Goal: Information Seeking & Learning: Find specific fact

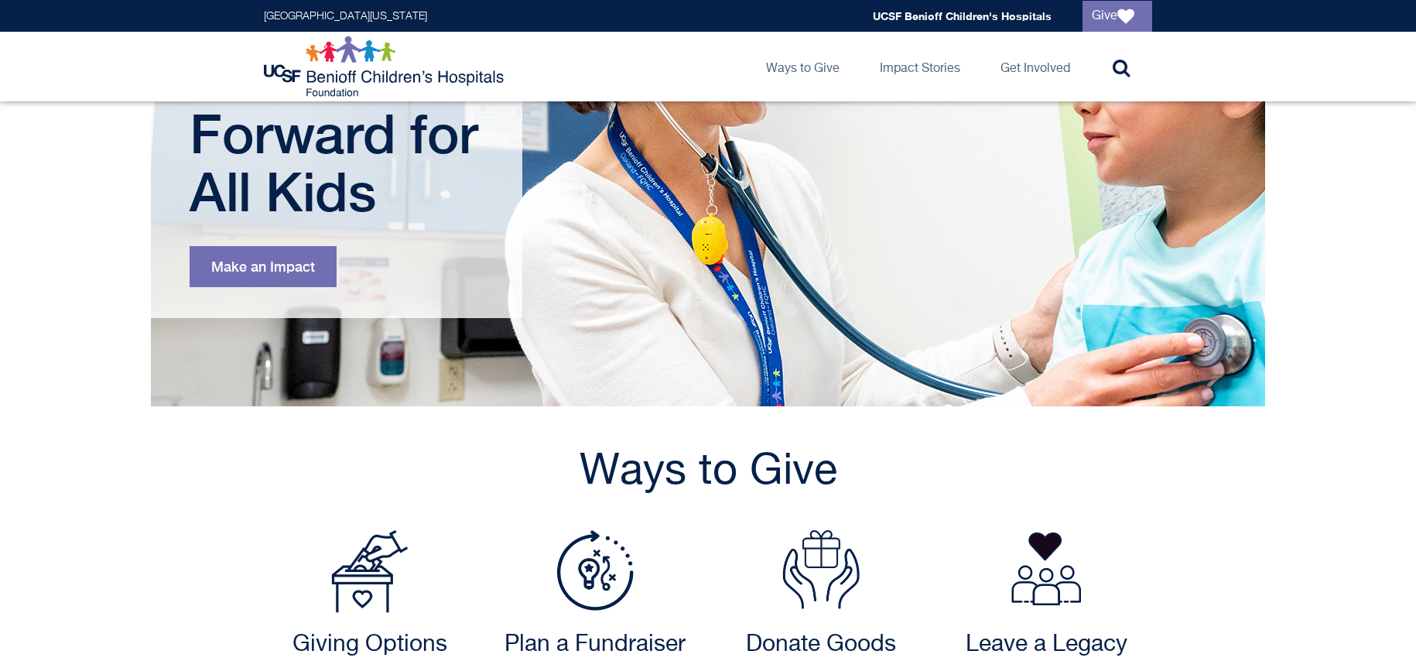
scroll to position [542, 0]
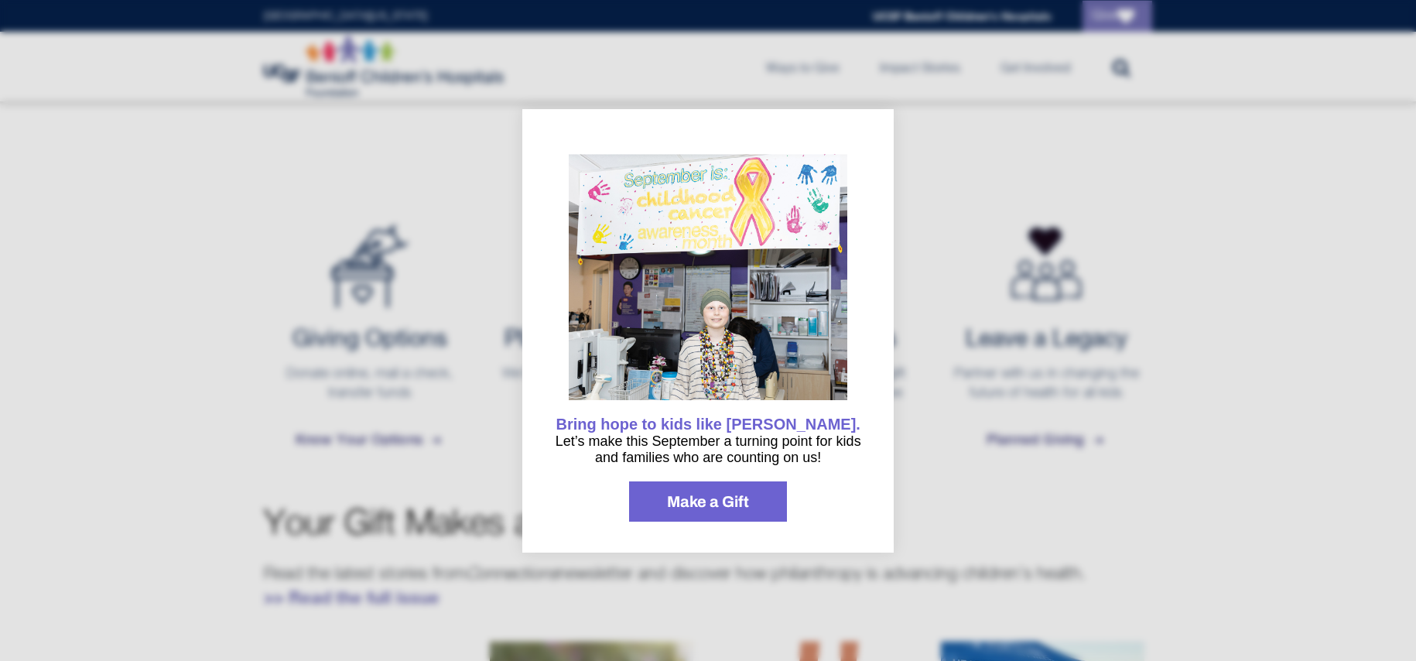
click at [162, 414] on div at bounding box center [708, 330] width 1416 height 661
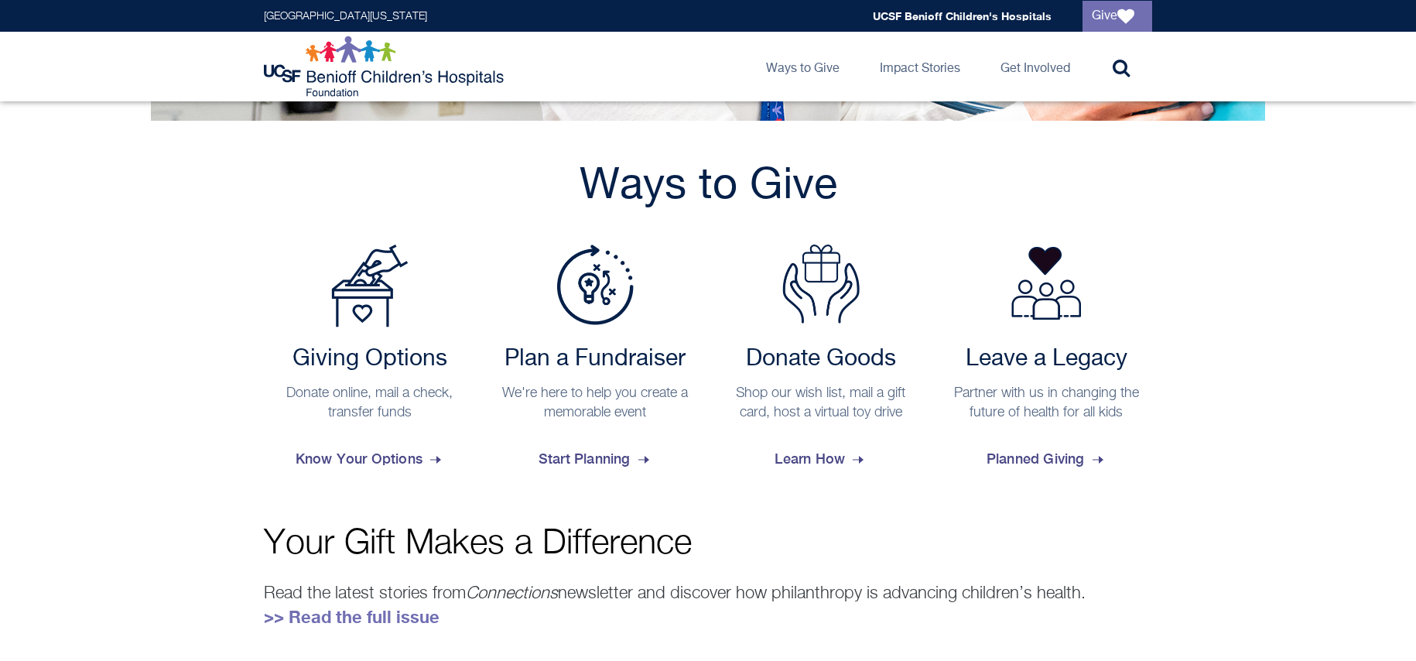
scroll to position [464, 0]
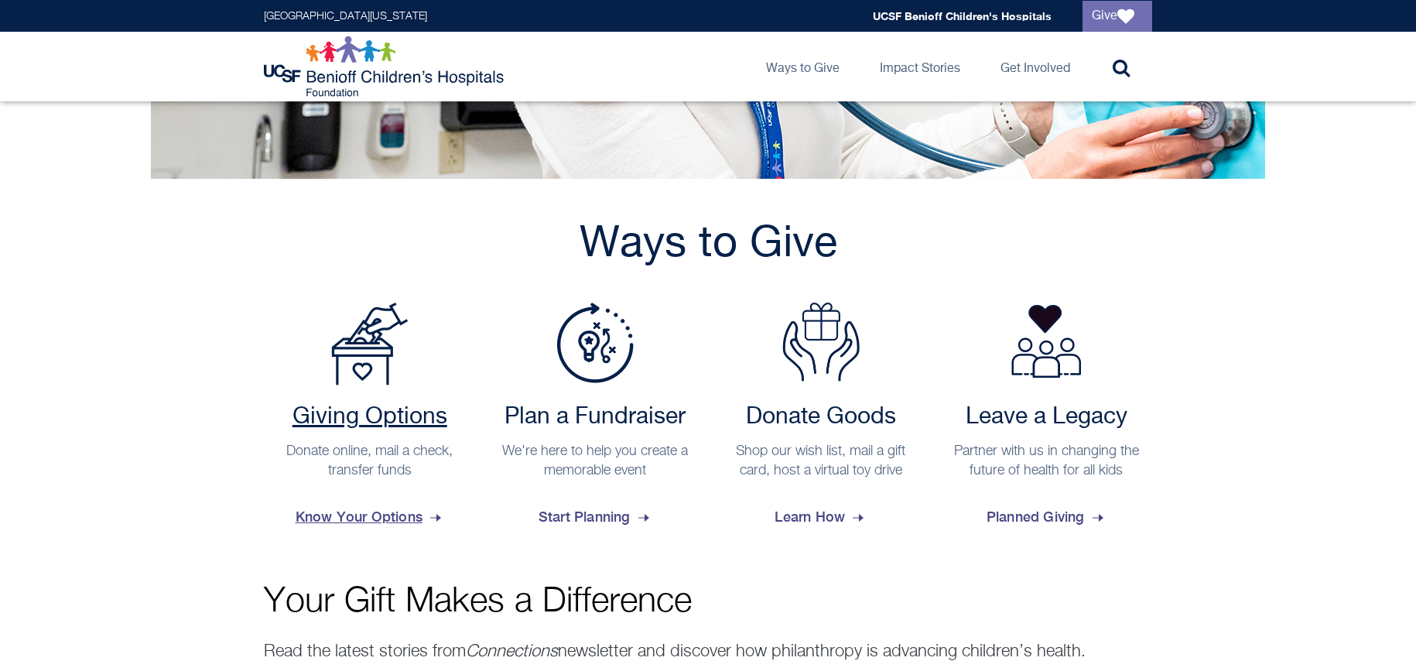
click at [348, 515] on span "Know Your Options" at bounding box center [370, 517] width 149 height 42
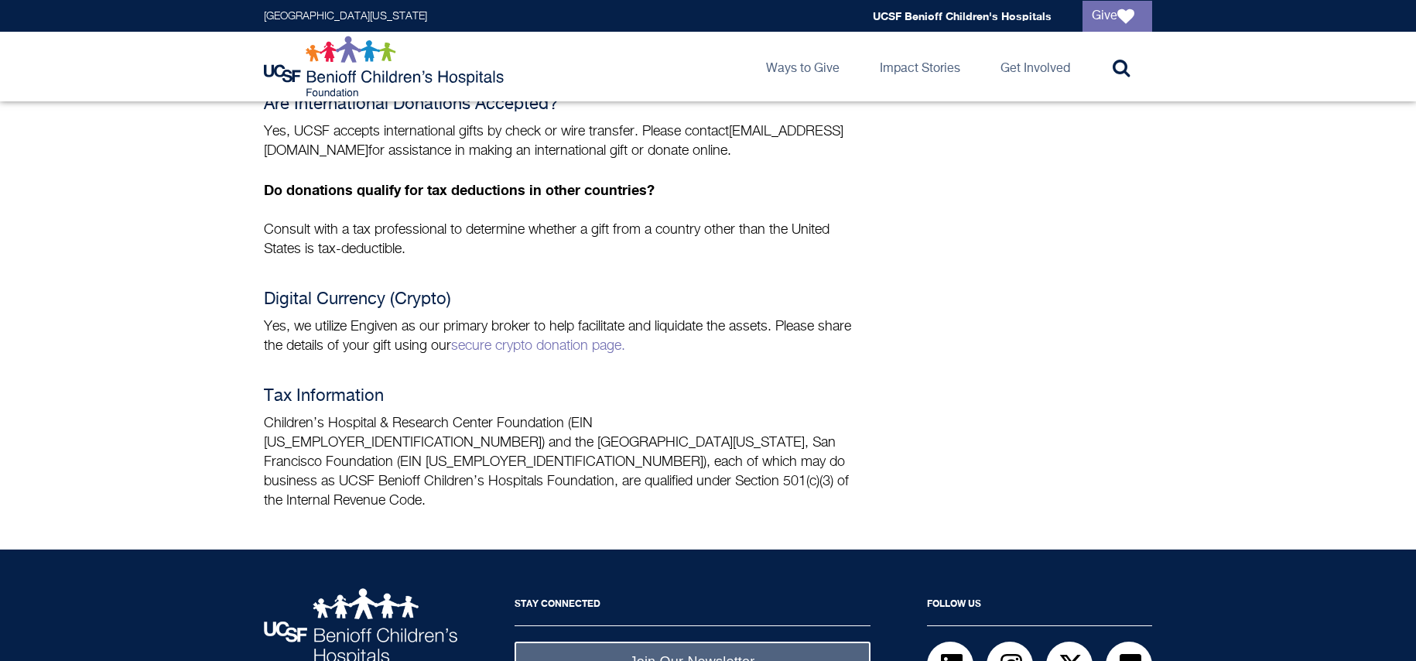
scroll to position [1185, 0]
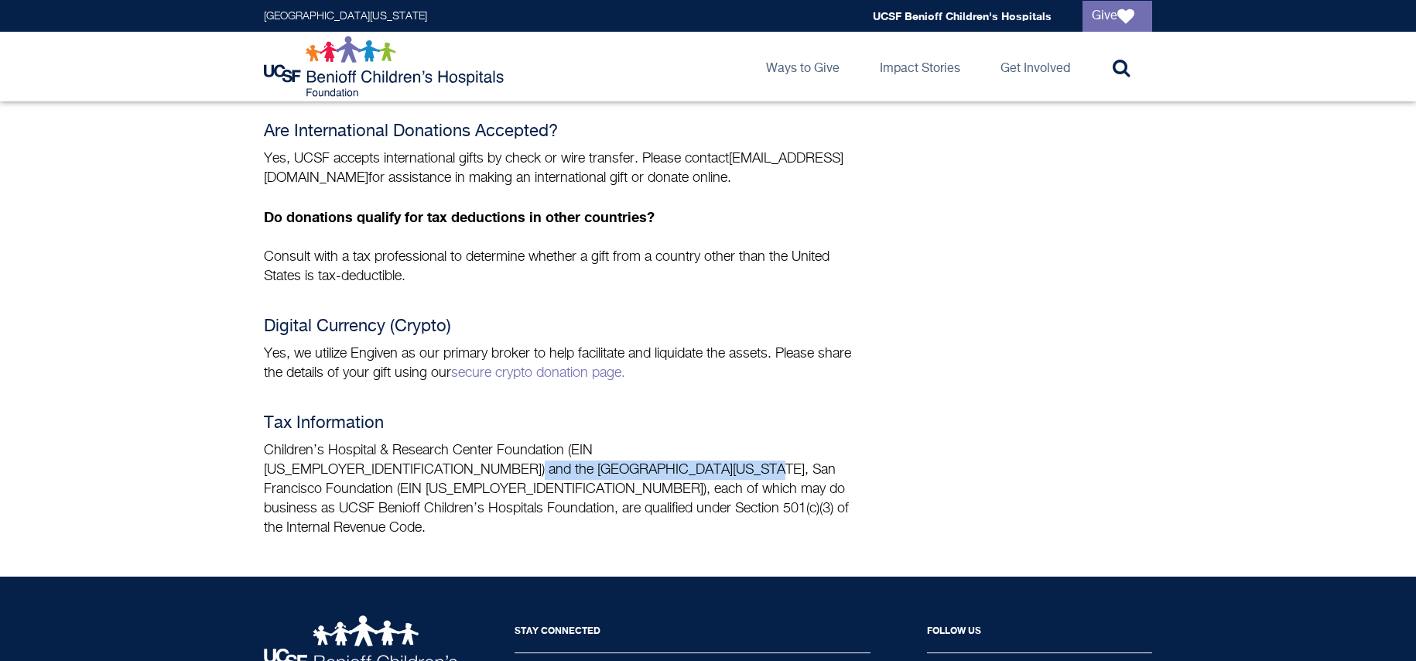
drag, startPoint x: 282, startPoint y: 422, endPoint x: 478, endPoint y: 426, distance: 196.6
click at [478, 441] on p "Children’s Hospital & Research Center Foundation (EIN 94-1657474) and the Unive…" at bounding box center [562, 489] width 596 height 97
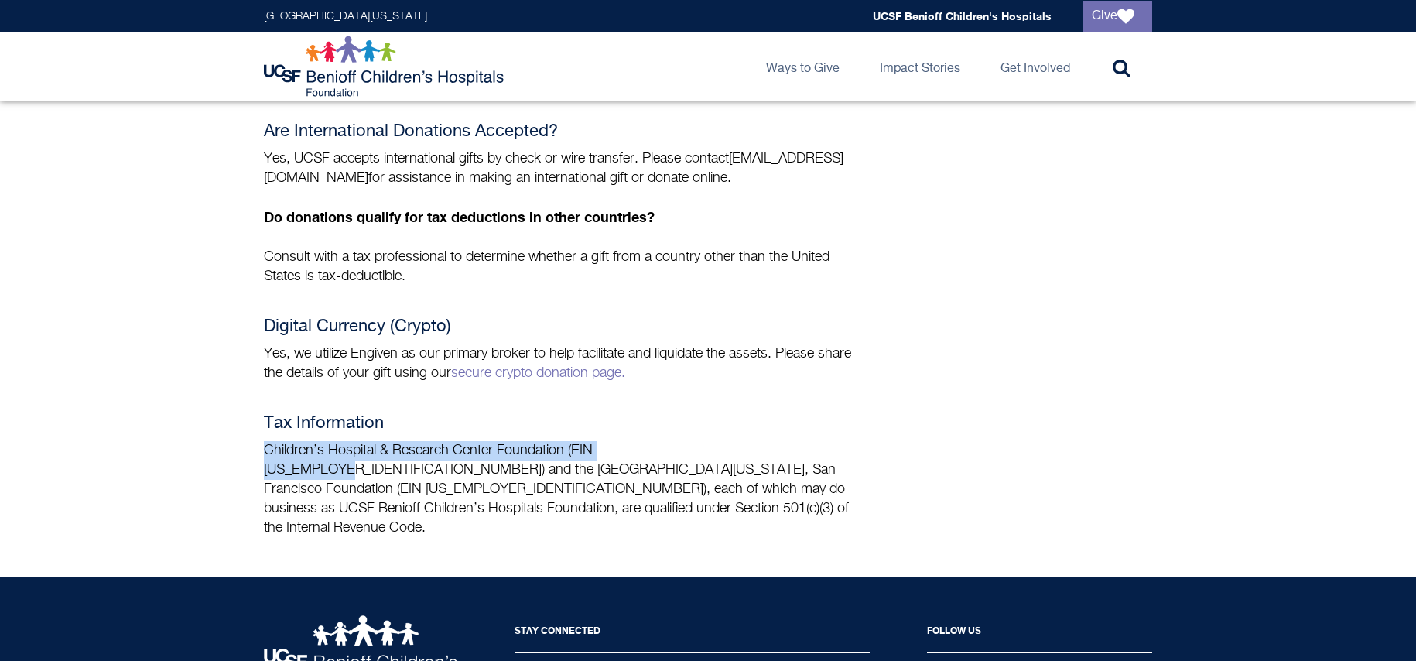
drag, startPoint x: 263, startPoint y: 403, endPoint x: 675, endPoint y: 402, distance: 411.6
copy p "Children’s Hospital & Research Center Foundation (EIN 94-1657474)"
drag, startPoint x: 709, startPoint y: 395, endPoint x: 668, endPoint y: 404, distance: 41.3
click at [709, 441] on p "Children’s Hospital & Research Center Foundation (EIN 94-1657474) and the Unive…" at bounding box center [562, 489] width 596 height 97
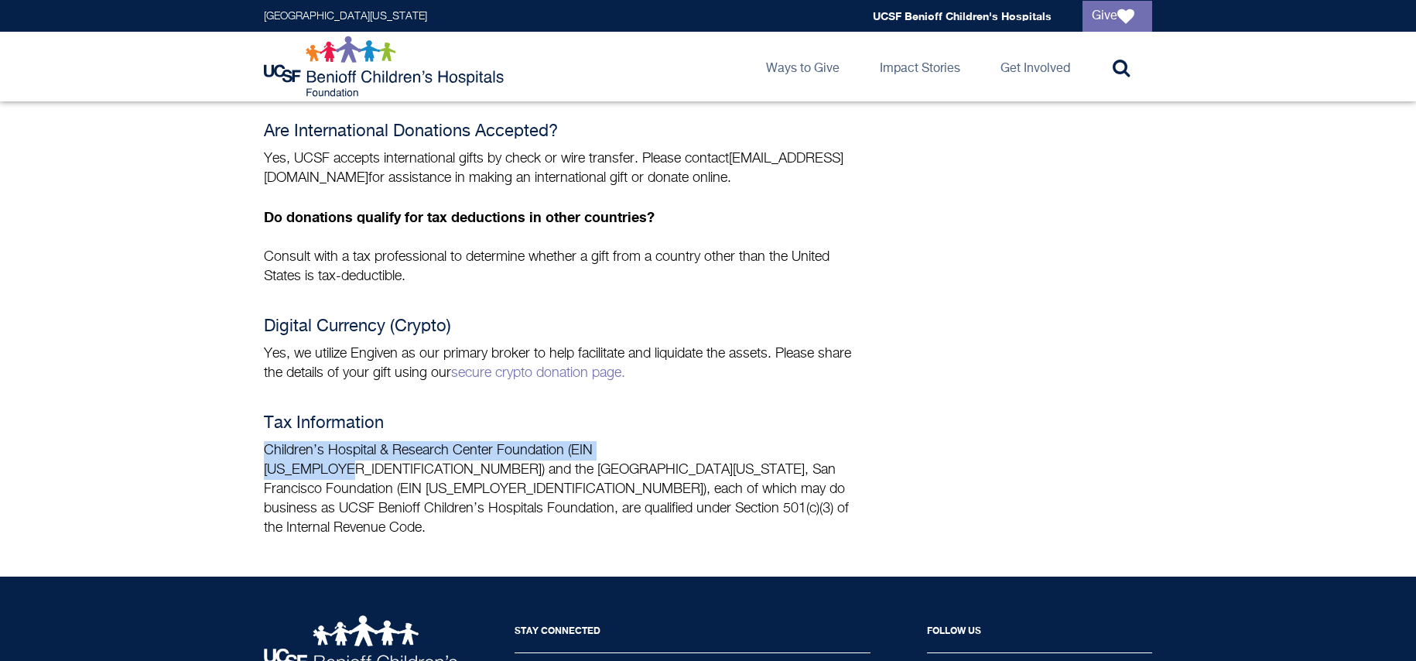
drag, startPoint x: 262, startPoint y: 401, endPoint x: 677, endPoint y: 398, distance: 415.5
copy p "Children’s Hospital & Research Center Foundation (EIN 94-1657474)"
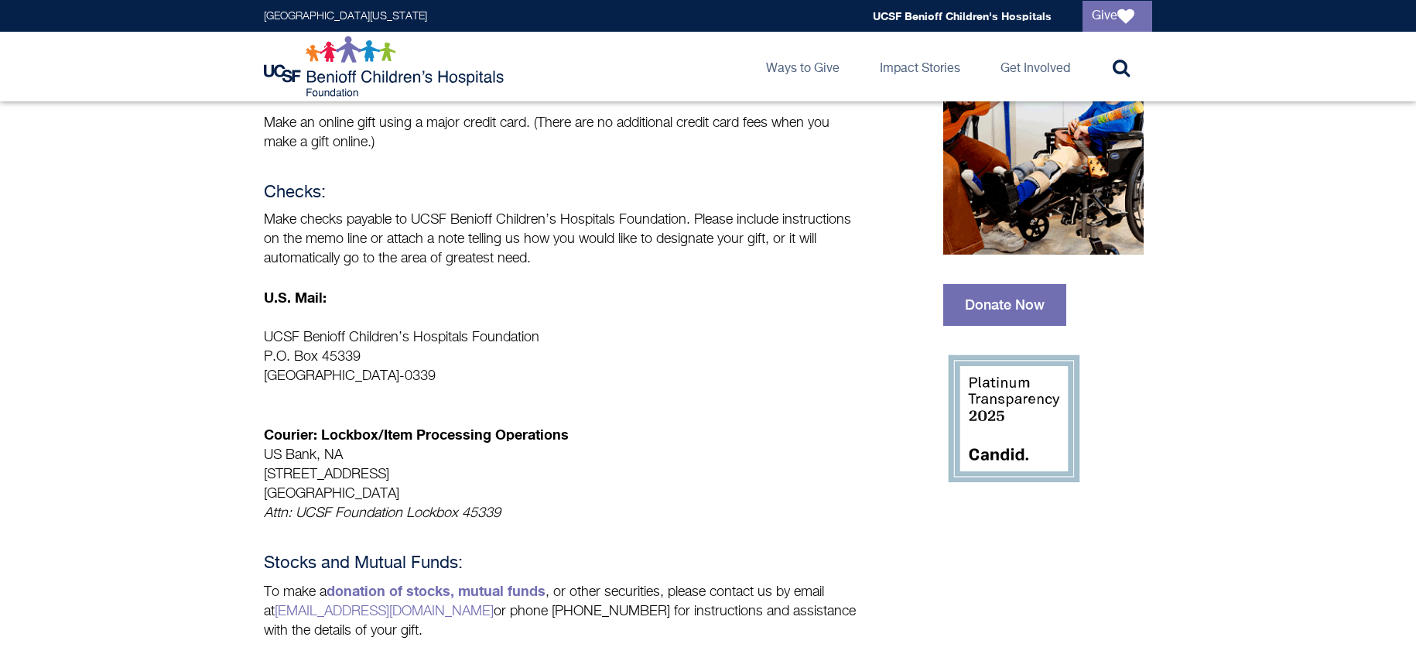
scroll to position [257, 0]
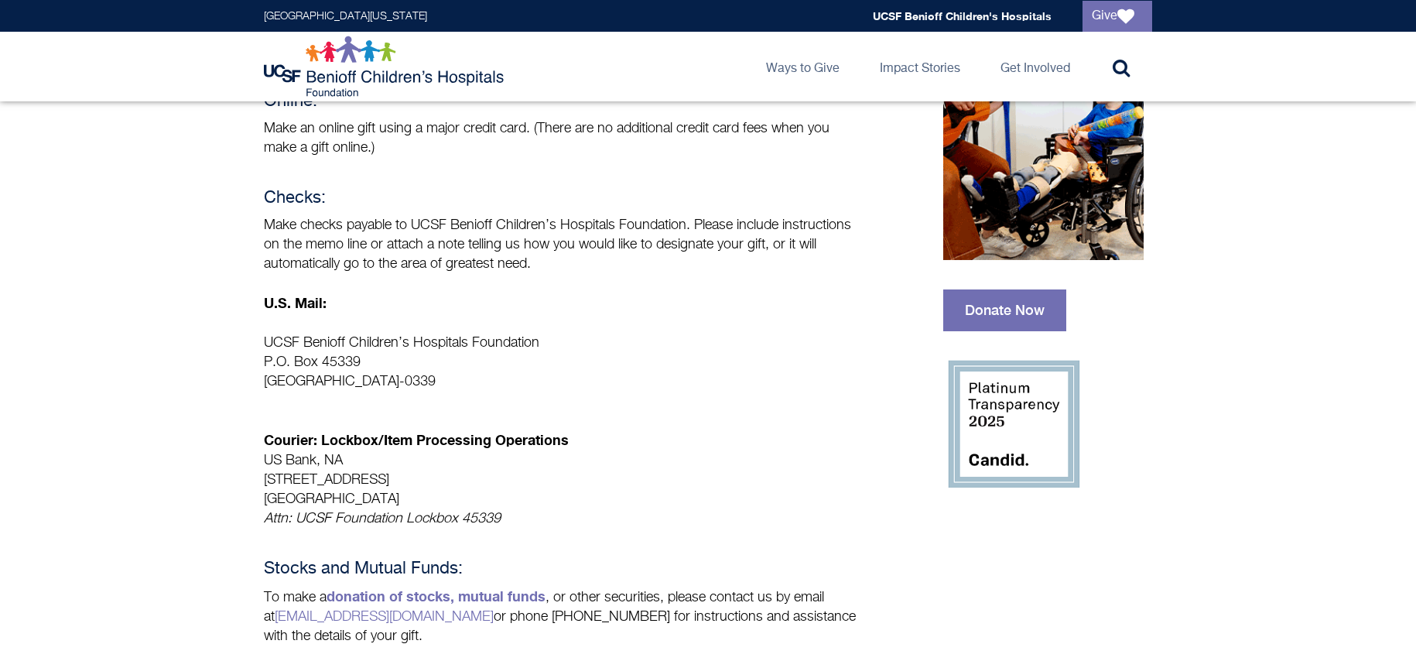
drag, startPoint x: 266, startPoint y: 340, endPoint x: 454, endPoint y: 378, distance: 191.8
click at [454, 378] on p "UCSF Benioff Children’s Hospitals Foundation P.O. Box 45339 San Francisco, CA 9…" at bounding box center [562, 362] width 596 height 58
copy p "UCSF Benioff Children’s Hospitals Foundation P.O. Box 45339 San Francisco, CA 9…"
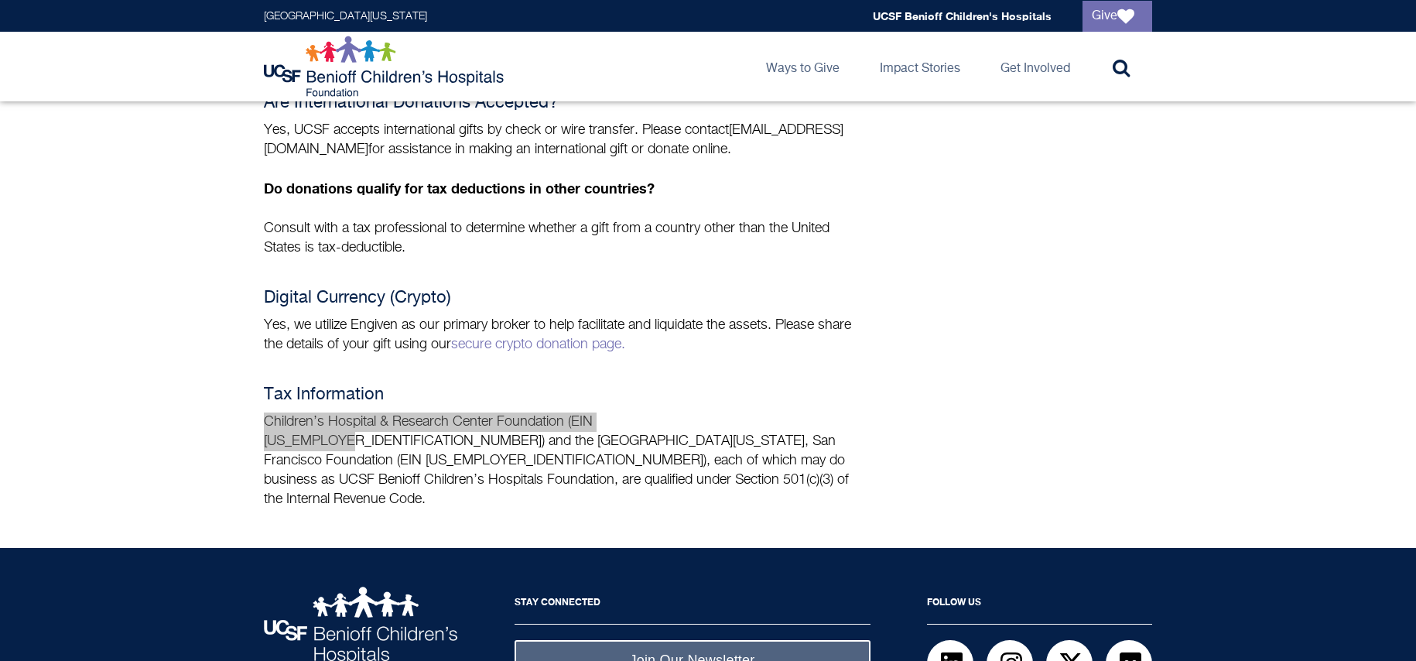
scroll to position [1263, 0]
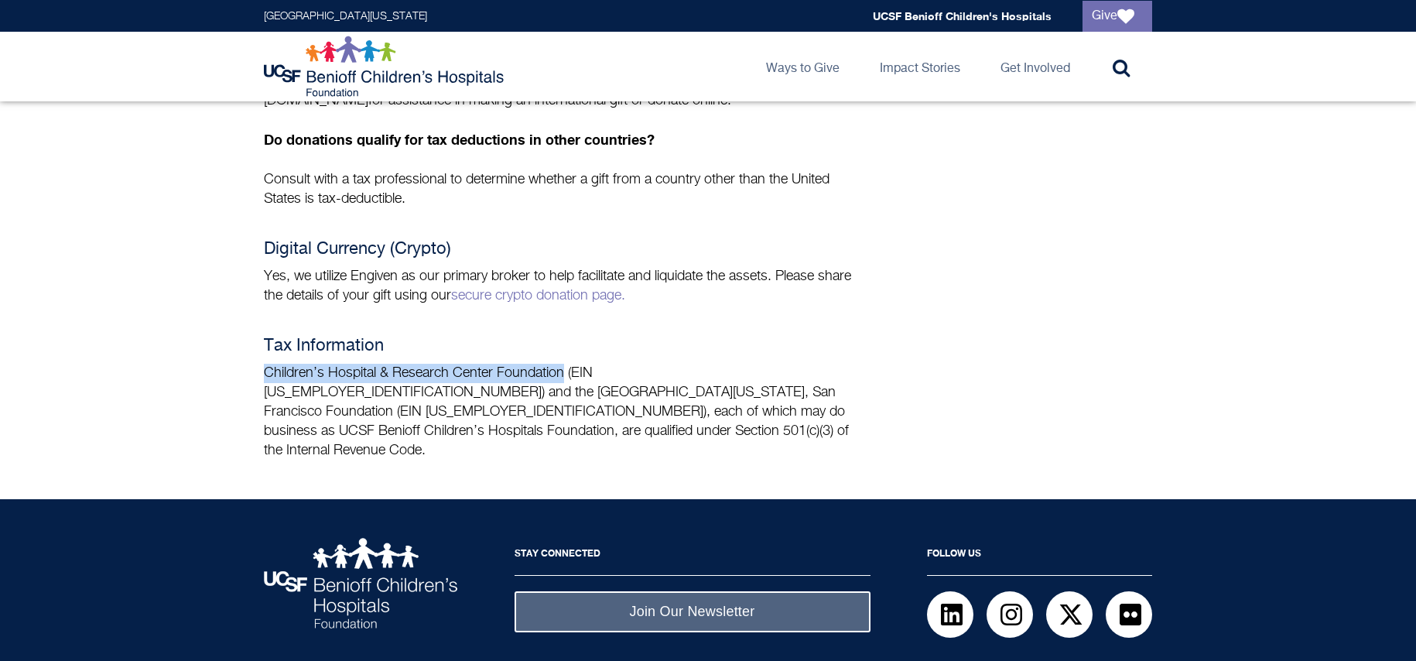
drag, startPoint x: 267, startPoint y: 325, endPoint x: 564, endPoint y: 321, distance: 297.1
click at [564, 364] on p "Children’s Hospital & Research Center Foundation (EIN 94-1657474) and the Unive…" at bounding box center [562, 412] width 596 height 97
